Goal: Contribute content: Contribute content

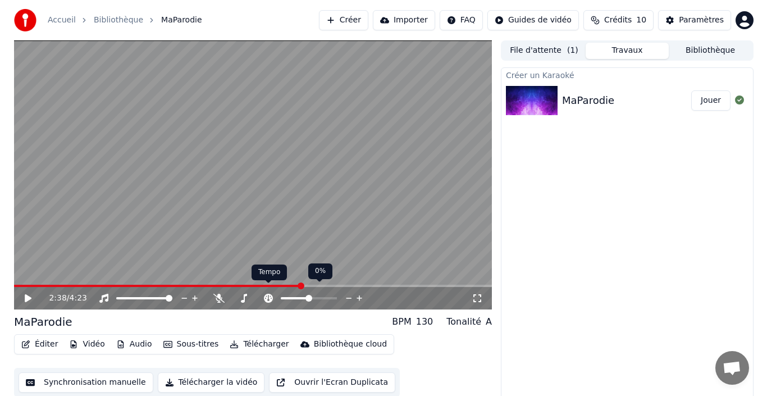
scroll to position [8, 0]
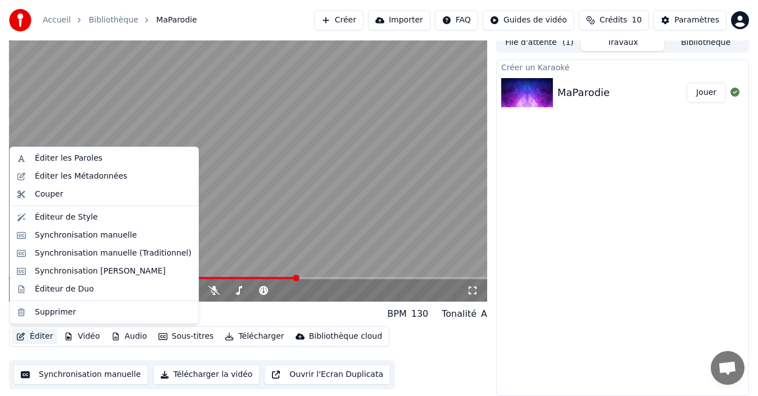
click at [34, 335] on button "Éditer" at bounding box center [35, 337] width 46 height 16
click at [74, 152] on div "Éditer les Paroles" at bounding box center [104, 158] width 184 height 18
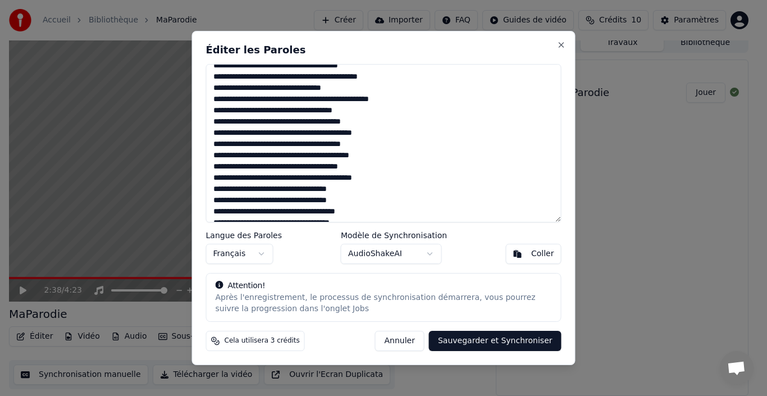
scroll to position [233, 0]
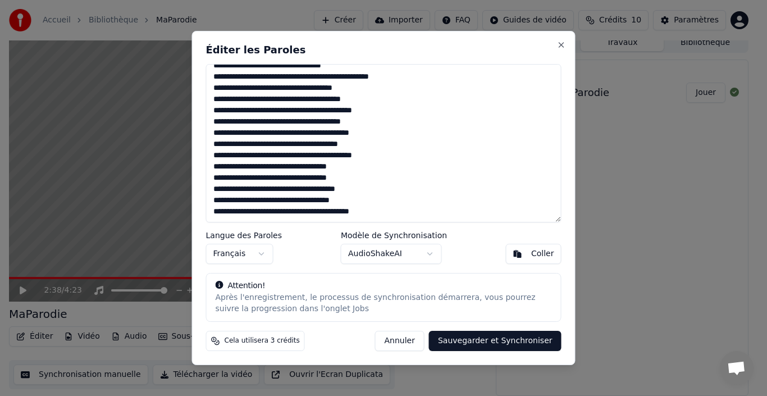
drag, startPoint x: 406, startPoint y: 201, endPoint x: 290, endPoint y: 187, distance: 116.7
click at [290, 187] on textarea at bounding box center [384, 143] width 356 height 158
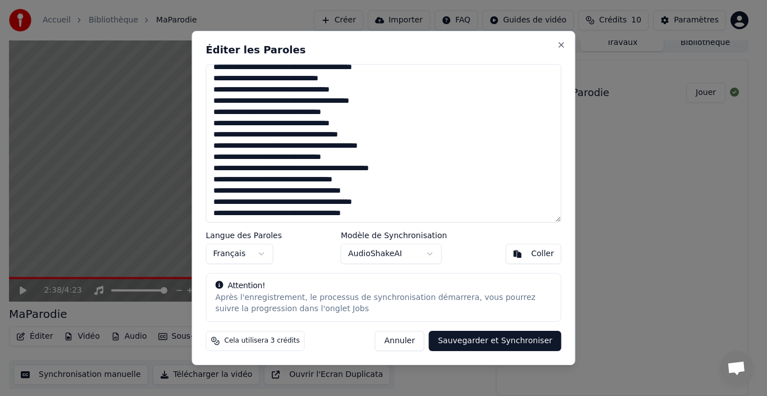
scroll to position [0, 0]
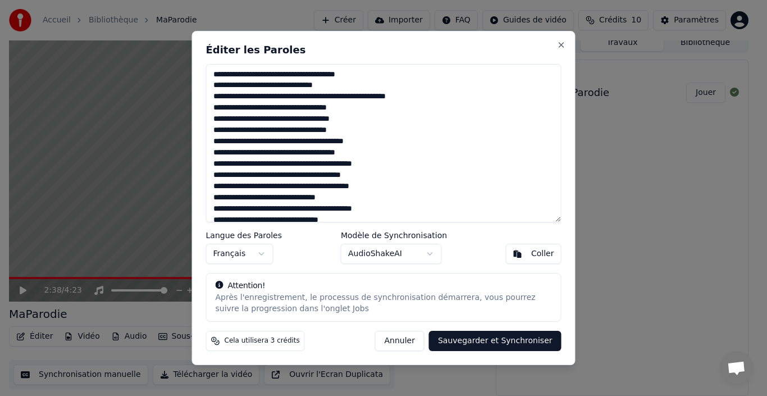
drag, startPoint x: 397, startPoint y: 211, endPoint x: 195, endPoint y: 69, distance: 247.1
click at [195, 69] on div "Éditer les Paroles Langue des Paroles Français Modèle de Synchronisation AudioS…" at bounding box center [384, 198] width 384 height 335
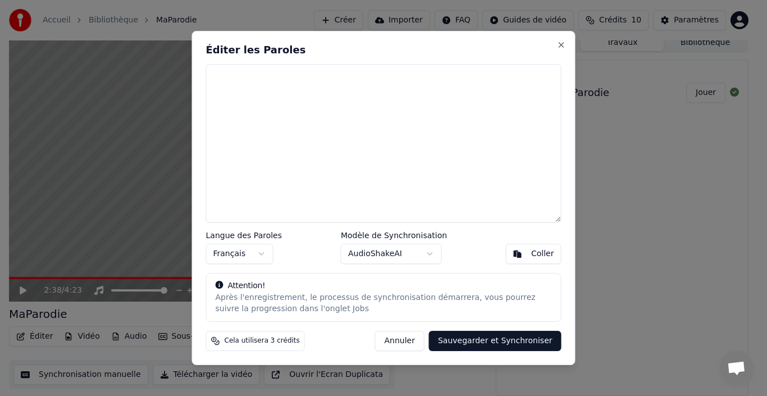
paste textarea "**********"
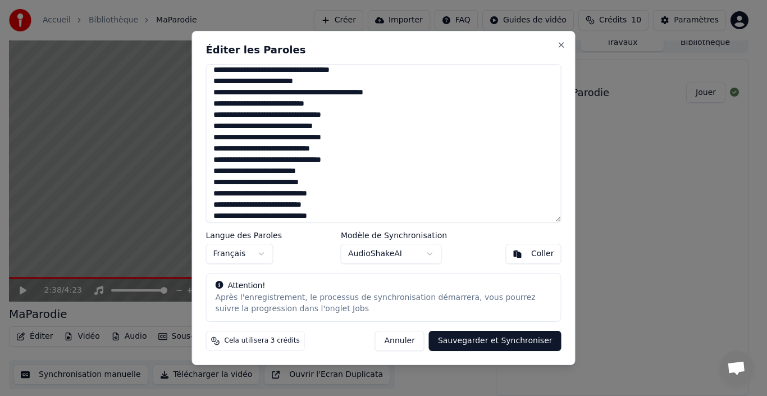
scroll to position [222, 0]
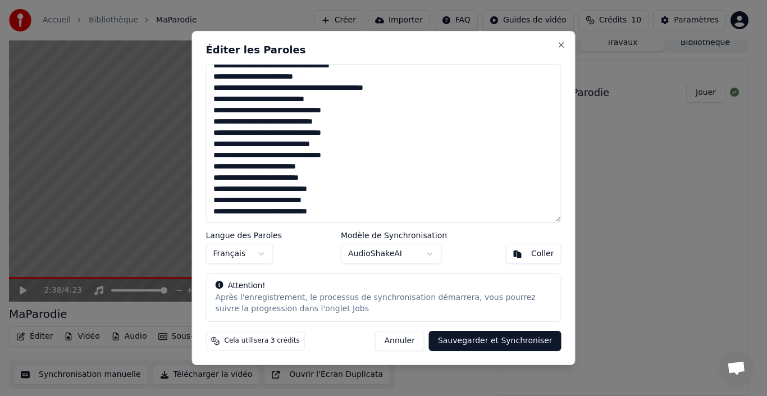
click at [429, 256] on body "Accueil Bibliothèque MaParodie Créer Importer FAQ Guides de vidéo Crédits 10 Pa…" at bounding box center [379, 190] width 758 height 396
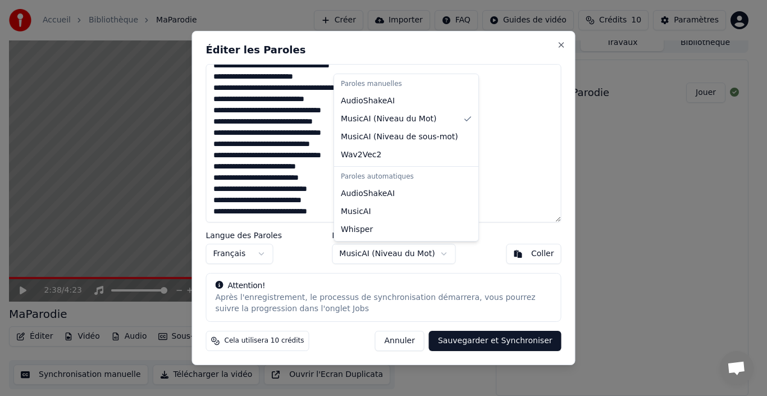
click at [419, 252] on body "Accueil Bibliothèque MaParodie Créer Importer FAQ Guides de vidéo Crédits 10 Pa…" at bounding box center [379, 190] width 758 height 396
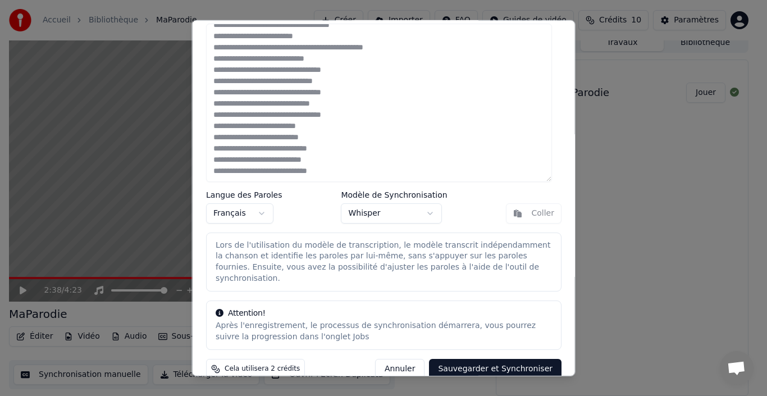
scroll to position [35, 0]
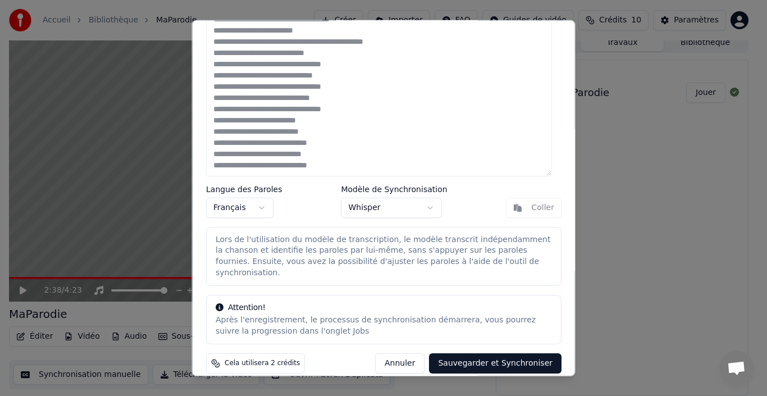
click at [465, 353] on button "Sauvegarder et Synchroniser" at bounding box center [495, 363] width 133 height 20
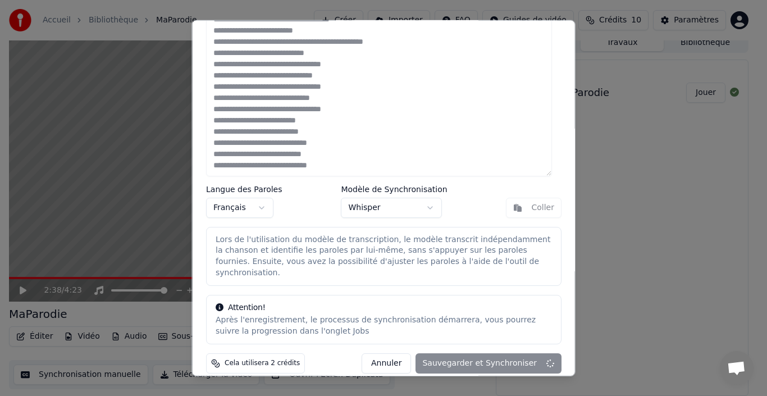
type textarea "**********"
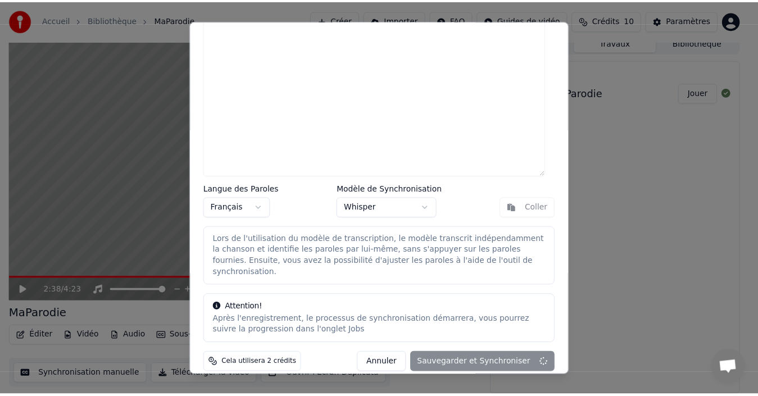
scroll to position [0, 0]
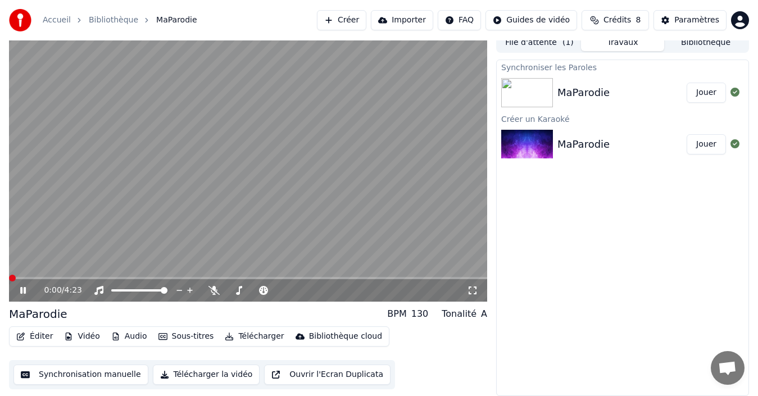
click at [9, 281] on span at bounding box center [12, 278] width 7 height 7
click at [325, 293] on span at bounding box center [322, 290] width 7 height 7
click at [305, 292] on span at bounding box center [304, 290] width 7 height 7
click at [304, 292] on span at bounding box center [304, 290] width 7 height 7
click at [289, 292] on span at bounding box center [287, 290] width 7 height 7
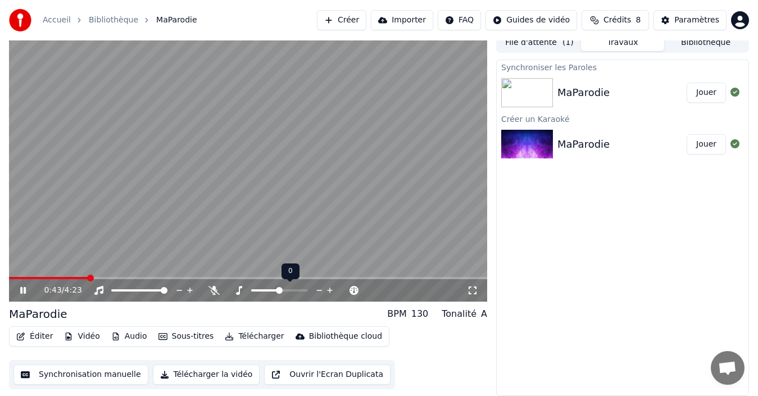
click at [280, 292] on span at bounding box center [279, 290] width 7 height 7
click at [126, 276] on span at bounding box center [123, 278] width 7 height 7
click at [161, 280] on span at bounding box center [157, 278] width 7 height 7
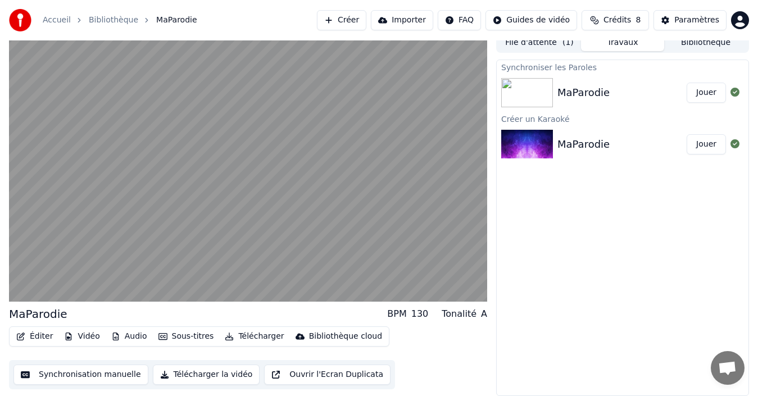
click at [709, 90] on button "Jouer" at bounding box center [706, 93] width 39 height 20
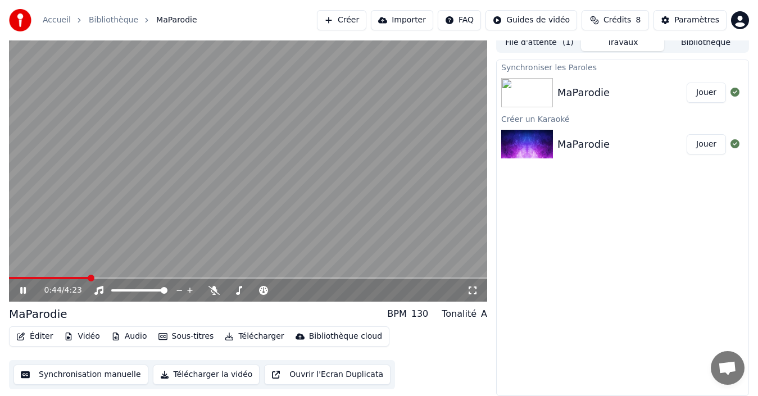
click at [89, 277] on span at bounding box center [248, 278] width 478 height 2
click at [125, 276] on video at bounding box center [248, 167] width 478 height 269
click at [131, 277] on span at bounding box center [248, 278] width 478 height 2
click at [706, 143] on button "Jouer" at bounding box center [706, 144] width 39 height 20
click at [139, 277] on span at bounding box center [248, 278] width 478 height 2
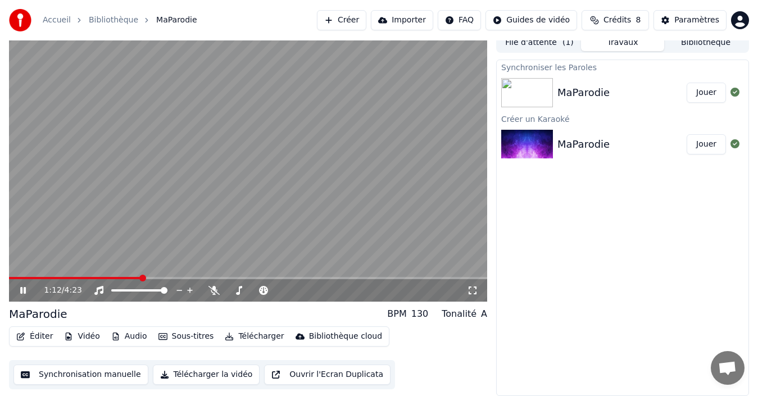
click at [160, 275] on video at bounding box center [248, 167] width 478 height 269
click at [538, 37] on div "Accueil Bibliothèque MaParodie Créer Importer FAQ Guides de vidéo Crédits 8 Par…" at bounding box center [379, 20] width 758 height 40
click at [539, 47] on button "File d'attente ( 1 )" at bounding box center [539, 43] width 83 height 16
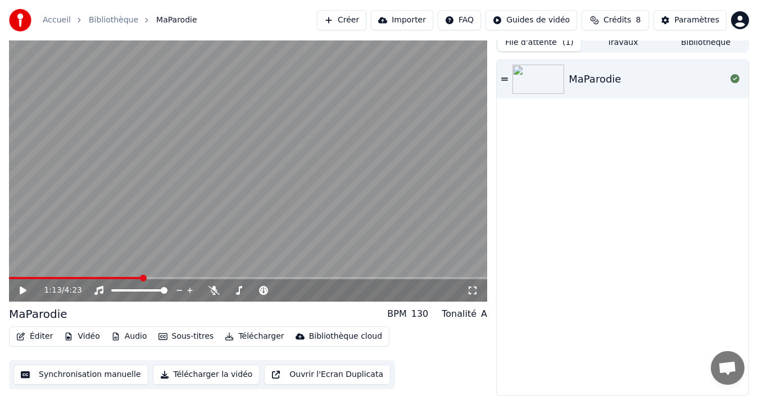
click at [568, 74] on div at bounding box center [540, 79] width 56 height 29
click at [110, 278] on span at bounding box center [248, 278] width 478 height 2
click at [622, 51] on button "Travaux" at bounding box center [622, 43] width 83 height 16
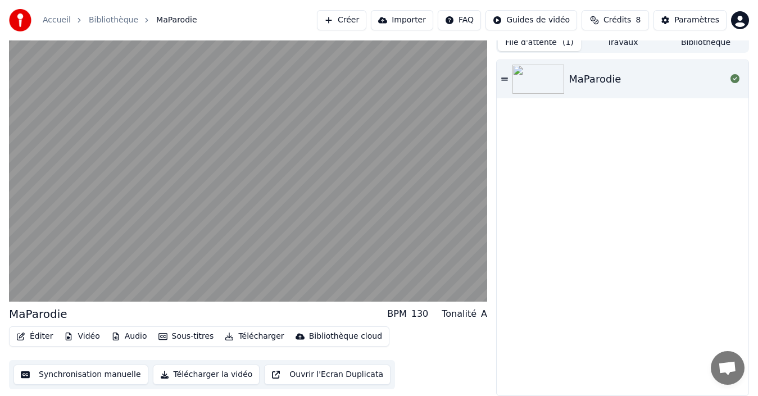
click at [534, 41] on button "File d'attente ( 1 )" at bounding box center [539, 43] width 83 height 16
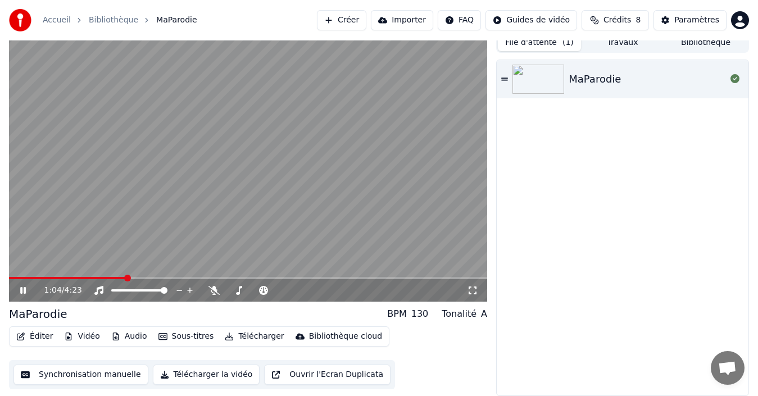
drag, startPoint x: 16, startPoint y: 291, endPoint x: 21, endPoint y: 293, distance: 5.9
click at [21, 293] on div "1:04 / 4:23" at bounding box center [247, 290] width 469 height 11
click at [21, 293] on icon at bounding box center [23, 290] width 6 height 7
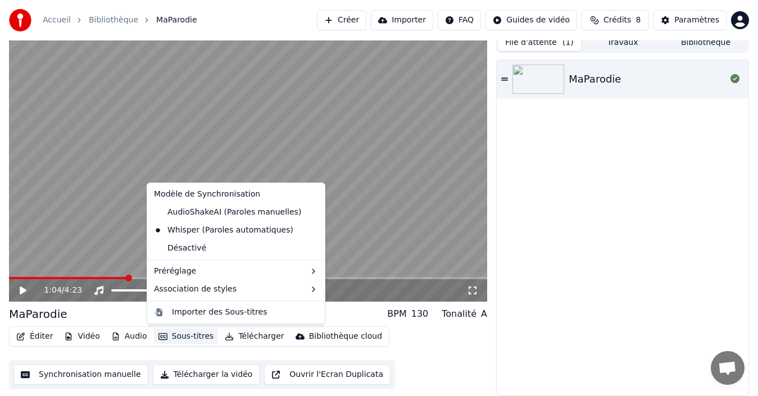
click at [189, 332] on button "Sous-titres" at bounding box center [186, 337] width 65 height 16
drag, startPoint x: 198, startPoint y: 228, endPoint x: 206, endPoint y: 212, distance: 18.1
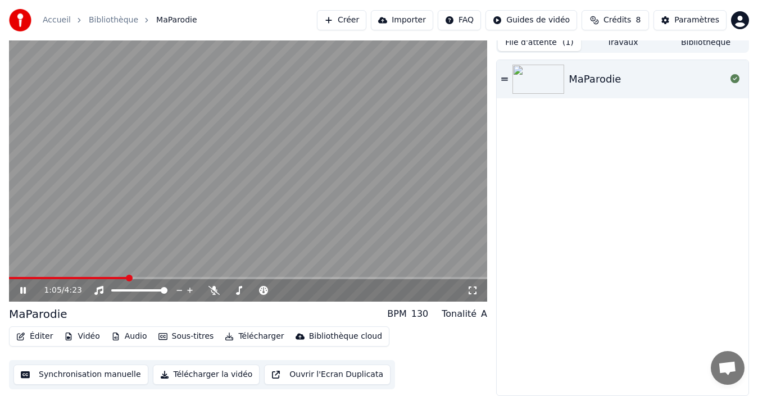
click at [206, 212] on video at bounding box center [248, 167] width 478 height 269
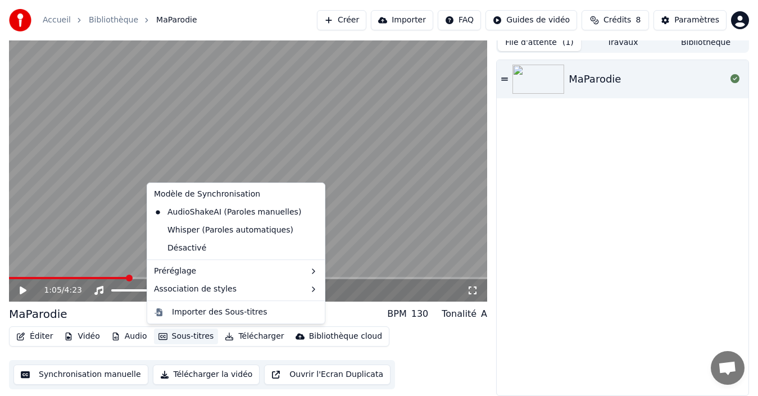
click at [181, 335] on button "Sous-titres" at bounding box center [186, 337] width 65 height 16
click at [202, 231] on div "Whisper (Paroles automatiques)" at bounding box center [223, 230] width 148 height 18
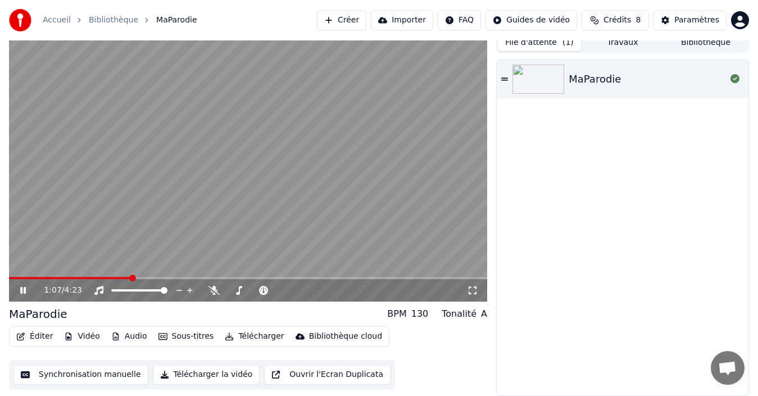
click at [29, 290] on icon at bounding box center [31, 290] width 26 height 9
